Goal: Task Accomplishment & Management: Use online tool/utility

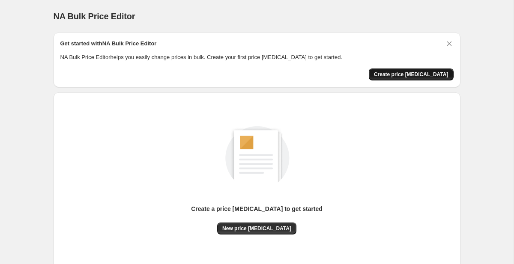
click at [419, 74] on span "Create price [MEDICAL_DATA]" at bounding box center [411, 74] width 75 height 7
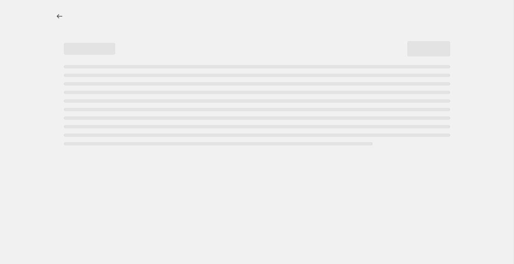
select select "percentage"
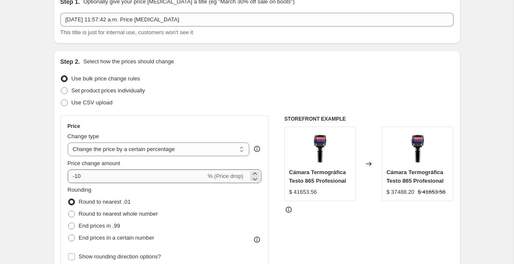
scroll to position [55, 0]
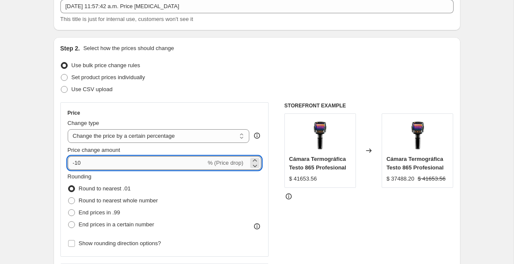
click at [155, 165] on input "-10" at bounding box center [137, 163] width 138 height 14
type input "-1"
type input "15"
click at [233, 150] on div "Price change amount" at bounding box center [165, 150] width 194 height 9
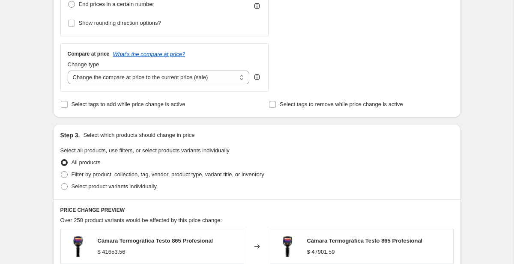
scroll to position [302, 0]
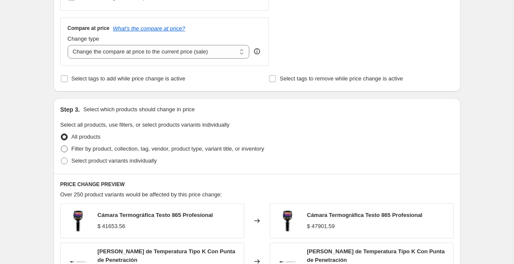
click at [66, 149] on span at bounding box center [64, 149] width 7 height 7
click at [61, 146] on input "Filter by product, collection, tag, vendor, product type, variant title, or inv…" at bounding box center [61, 146] width 0 height 0
radio input "true"
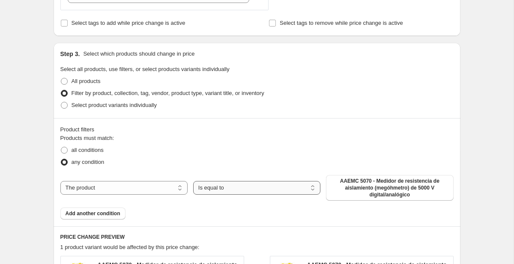
scroll to position [369, 0]
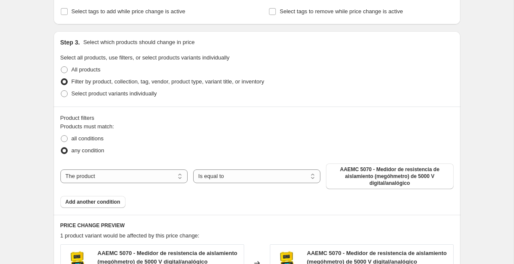
drag, startPoint x: 350, startPoint y: 182, endPoint x: 297, endPoint y: 200, distance: 55.8
click at [297, 200] on div "Products must match: all conditions any condition The product The product's col…" at bounding box center [256, 165] width 393 height 86
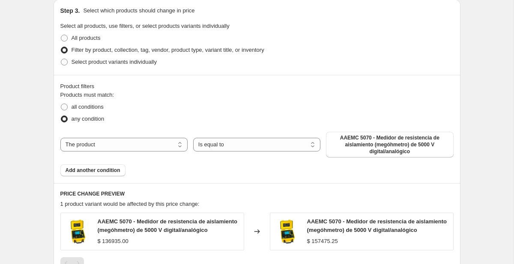
scroll to position [482, 0]
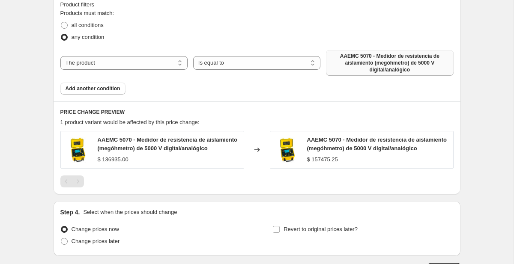
click at [388, 60] on span "AAEMC 5070 - Medidor de resistencia de aislamiento (megóhmetro) de 5000 V digit…" at bounding box center [389, 63] width 117 height 21
click at [139, 60] on select "The product The product's collection The product's tag The product's vendor The…" at bounding box center [123, 63] width 127 height 14
select select "vendor"
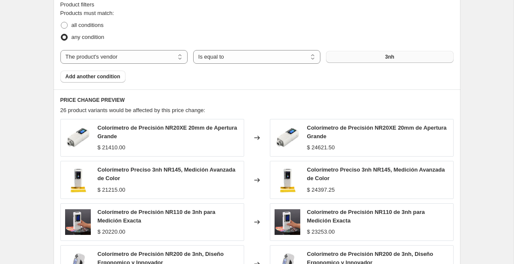
click at [358, 56] on button "3nh" at bounding box center [389, 57] width 127 height 12
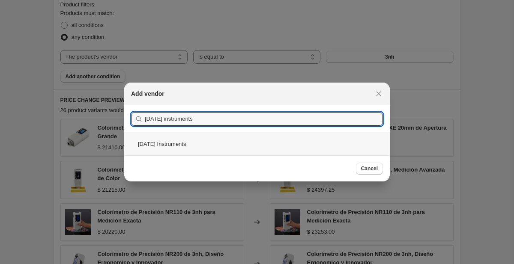
type input "monday instruments"
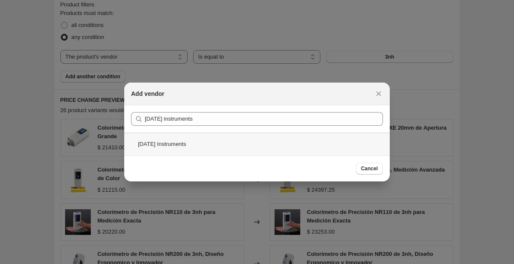
click at [281, 149] on div "Monday Instruments" at bounding box center [257, 144] width 266 height 23
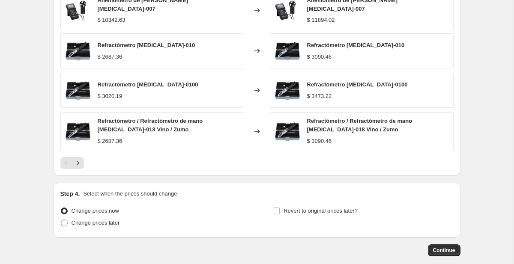
scroll to position [691, 0]
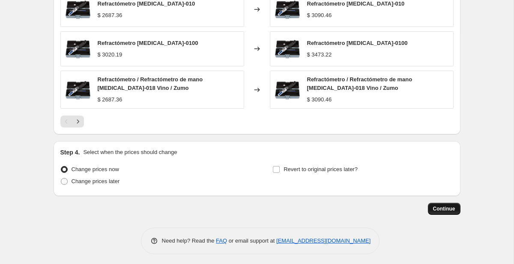
click at [446, 207] on span "Continue" at bounding box center [444, 209] width 22 height 7
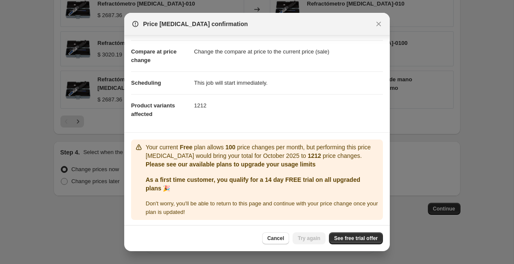
scroll to position [35, 0]
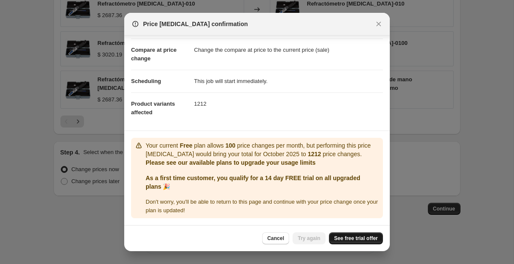
click at [347, 239] on span "See free trial offer" at bounding box center [356, 238] width 44 height 7
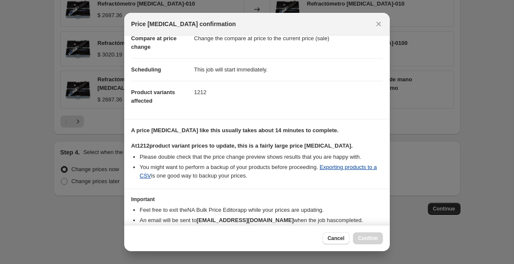
scroll to position [0, 0]
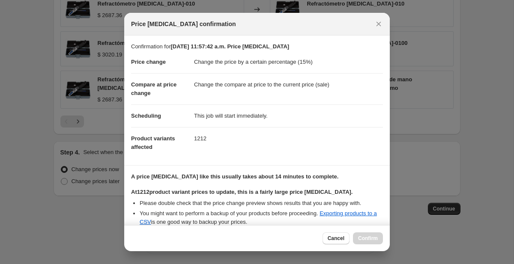
click at [365, 241] on div "Cancel Confirm" at bounding box center [352, 239] width 60 height 12
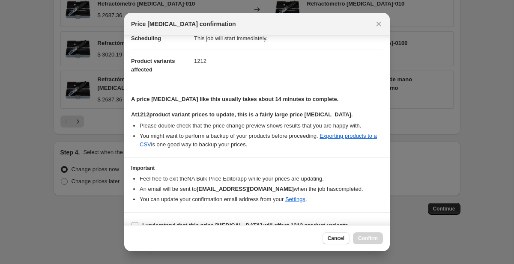
scroll to position [91, 0]
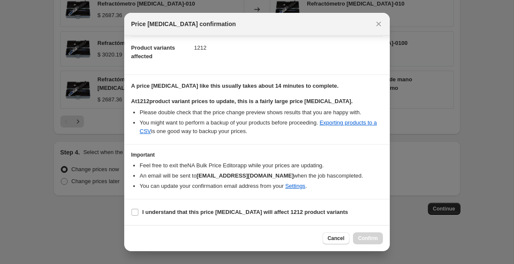
click at [361, 242] on div "Cancel Confirm" at bounding box center [352, 239] width 60 height 12
click at [134, 212] on input "I understand that this price change job will affect 1212 product variants" at bounding box center [134, 212] width 7 height 7
checkbox input "true"
click at [372, 235] on span "Confirm" at bounding box center [368, 238] width 20 height 7
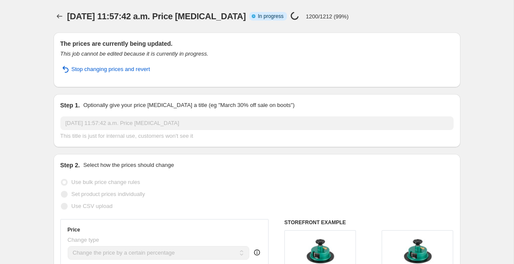
select select "percentage"
select select "vendor"
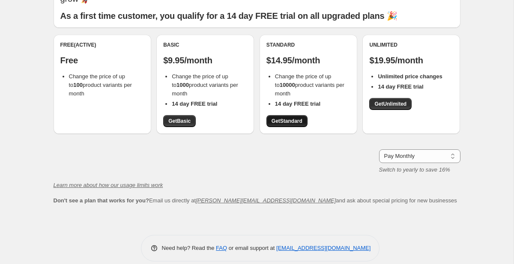
scroll to position [54, 0]
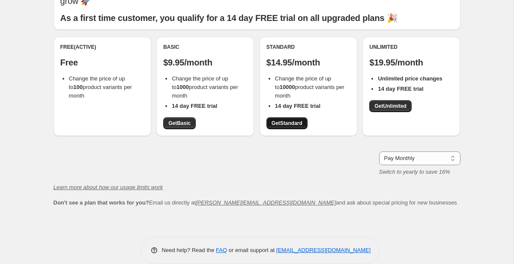
click at [294, 120] on span "Get Standard" at bounding box center [287, 123] width 31 height 7
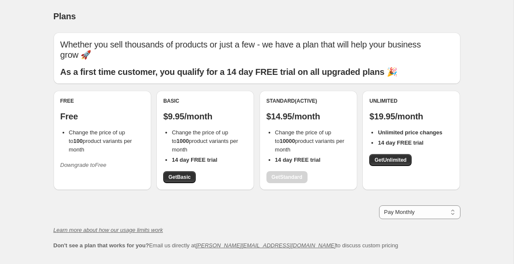
click at [113, 114] on div "Free Free Change the price of up to 100 product variants per month Downgrade to…" at bounding box center [102, 135] width 84 height 75
click at [109, 129] on span "Change the price of up to 100 product variants per month" at bounding box center [100, 141] width 63 height 24
click at [103, 140] on li "Change the price of up to 100 product variants per month" at bounding box center [106, 141] width 75 height 26
click at [113, 112] on div "Free Free Change the price of up to 100 product variants per month Downgrade to…" at bounding box center [102, 135] width 84 height 75
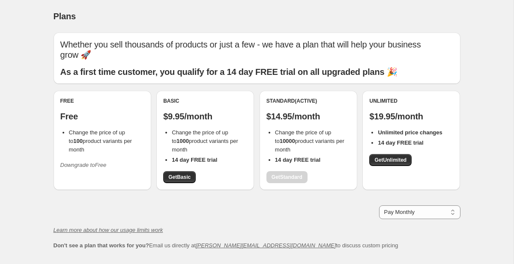
click at [85, 147] on div "Free Free Change the price of up to 100 product variants per month Downgrade to…" at bounding box center [102, 135] width 84 height 75
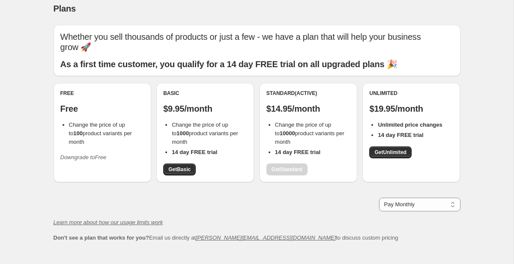
scroll to position [9, 0]
